Goal: Information Seeking & Learning: Learn about a topic

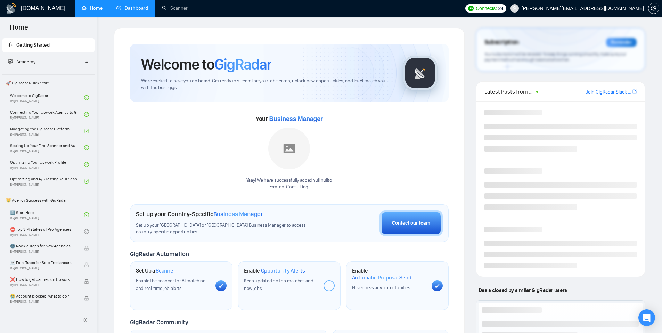
click at [121, 11] on link "Dashboard" at bounding box center [132, 8] width 32 height 6
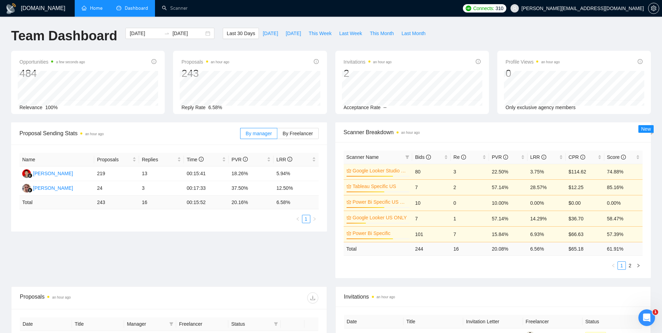
click at [96, 8] on link "Home" at bounding box center [92, 8] width 21 height 6
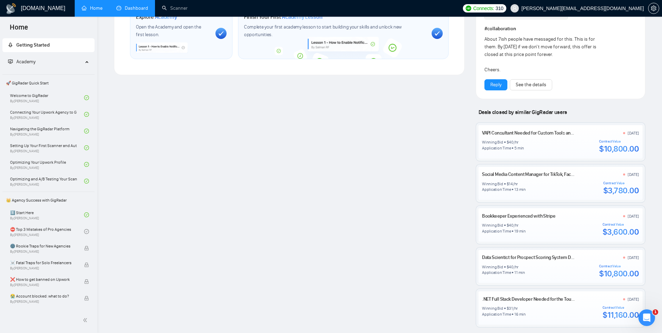
scroll to position [463, 0]
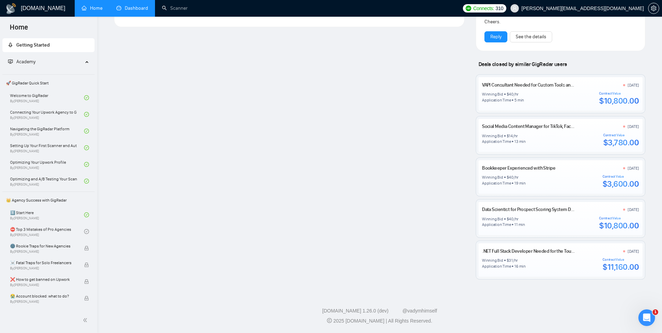
click at [544, 210] on link "Data Scientist for Prospect Scoring System Development" at bounding box center [538, 210] width 113 height 6
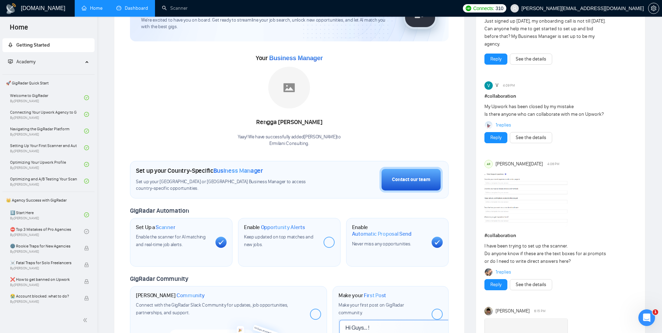
scroll to position [0, 0]
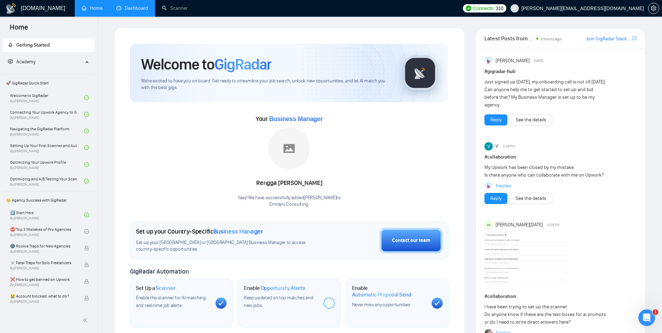
click at [500, 183] on link "1 replies" at bounding box center [504, 186] width 16 height 7
